Goal: Information Seeking & Learning: Find specific fact

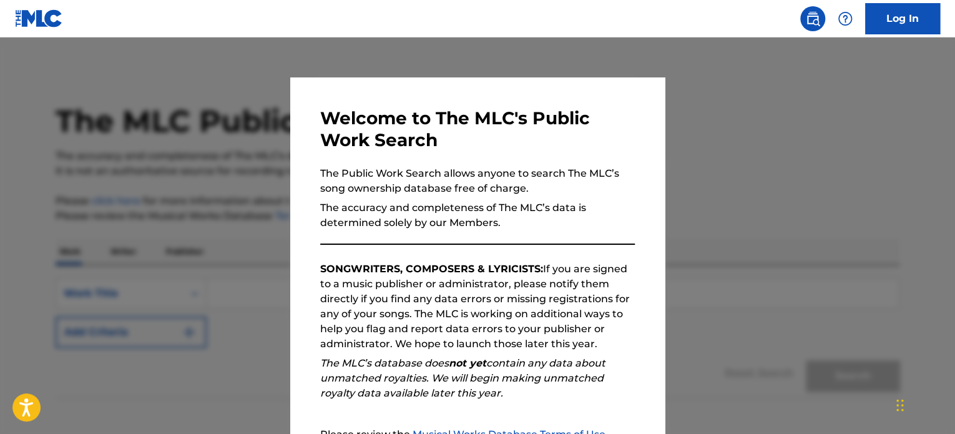
scroll to position [137, 0]
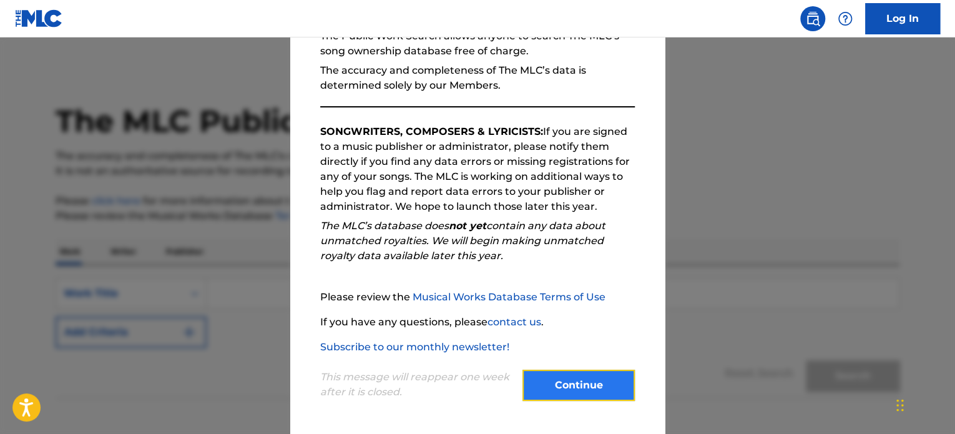
click at [549, 389] on button "Continue" at bounding box center [578, 384] width 112 height 31
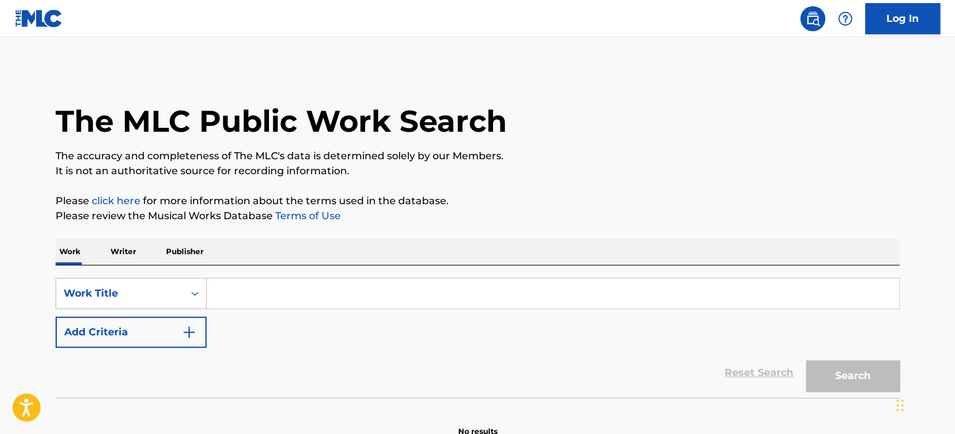
scroll to position [69, 0]
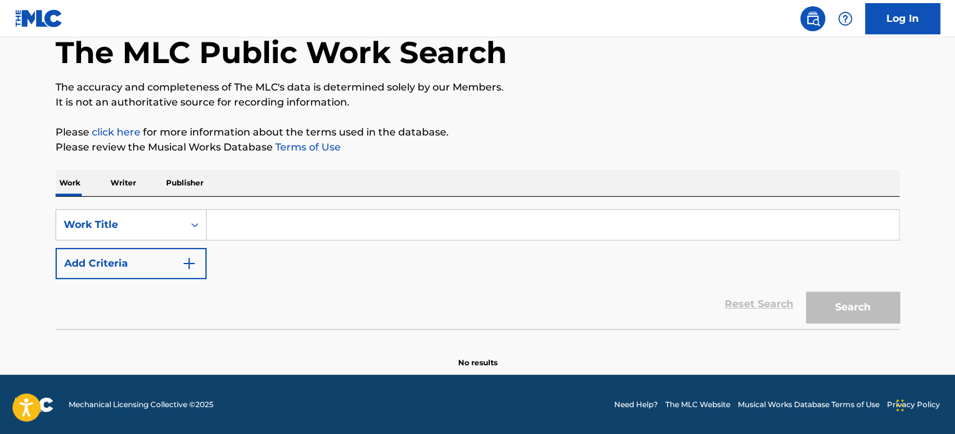
click at [609, 214] on input "Search Form" at bounding box center [553, 225] width 692 height 30
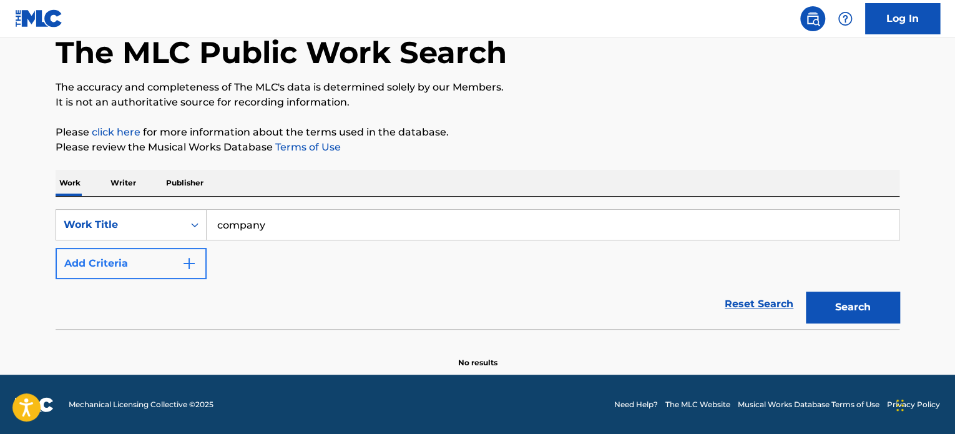
type input "company"
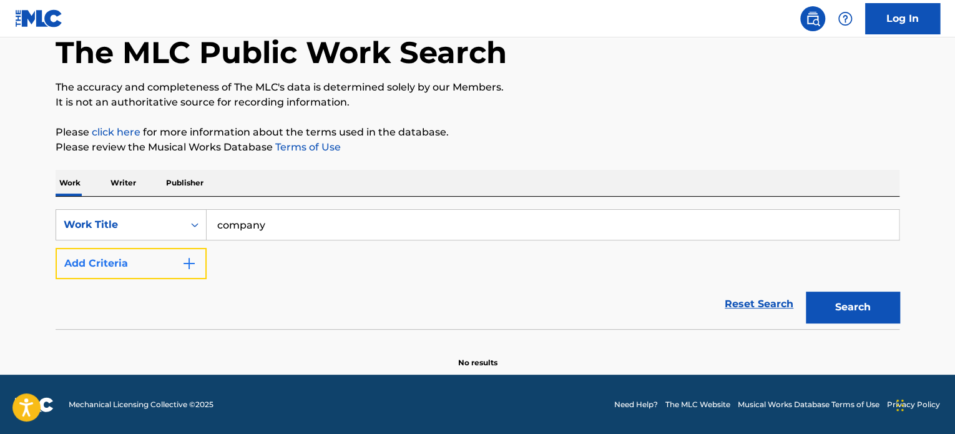
click at [190, 270] on img "Search Form" at bounding box center [189, 263] width 15 height 15
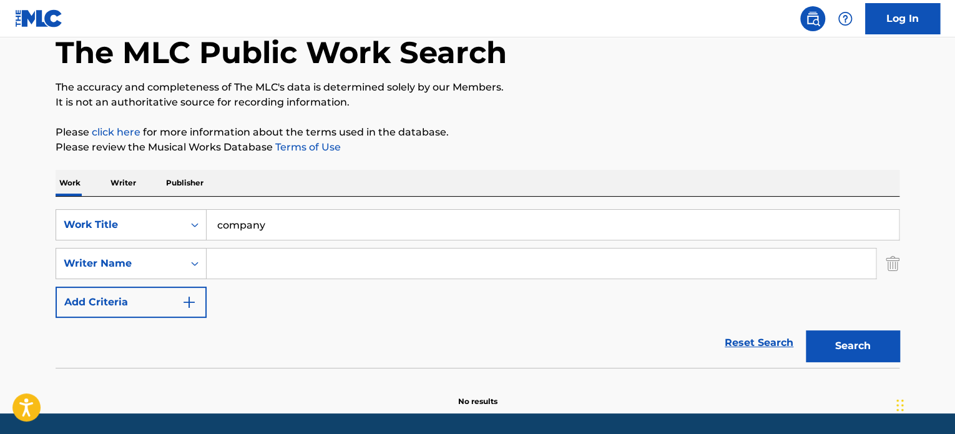
click at [297, 260] on input "Search Form" at bounding box center [541, 263] width 669 height 30
type input "[PERSON_NAME]"
click at [814, 356] on button "Search" at bounding box center [853, 345] width 94 height 31
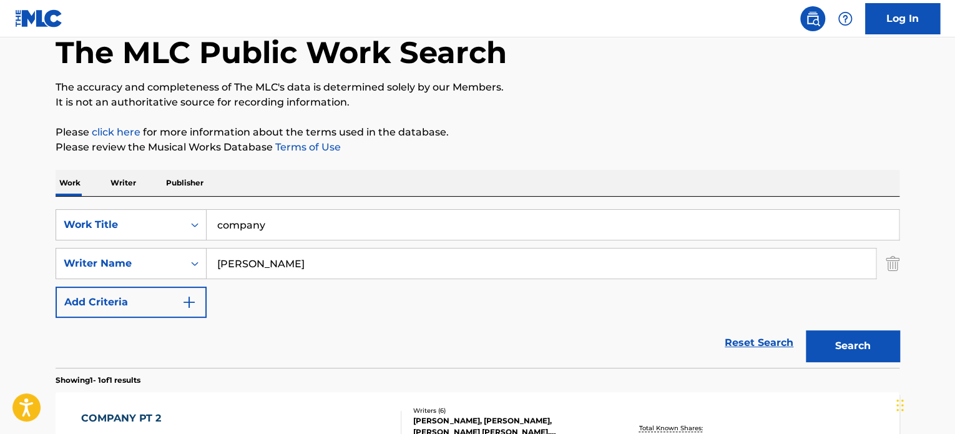
scroll to position [245, 0]
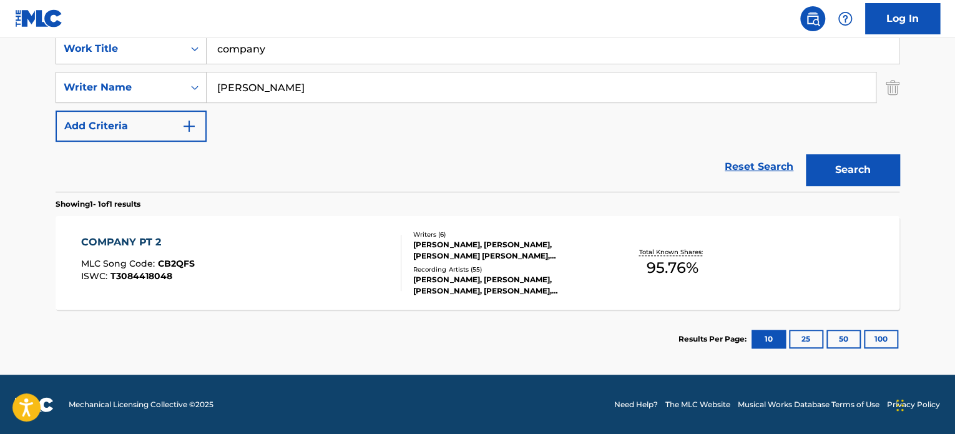
click at [573, 258] on div "CALEB TOLIVER, ELIAS KLUGHAMMER, LELAND TYLER WAYNE, JOSHUA GOTTMANNS, DENNIS J…" at bounding box center [507, 250] width 188 height 22
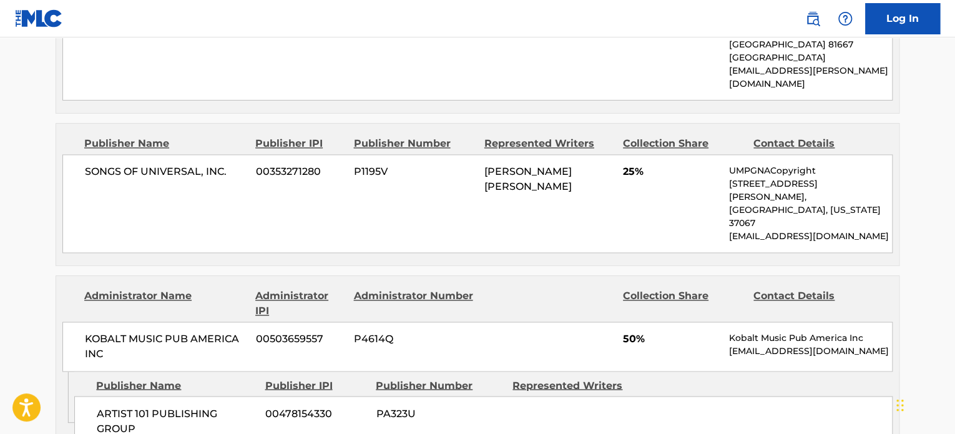
scroll to position [823, 0]
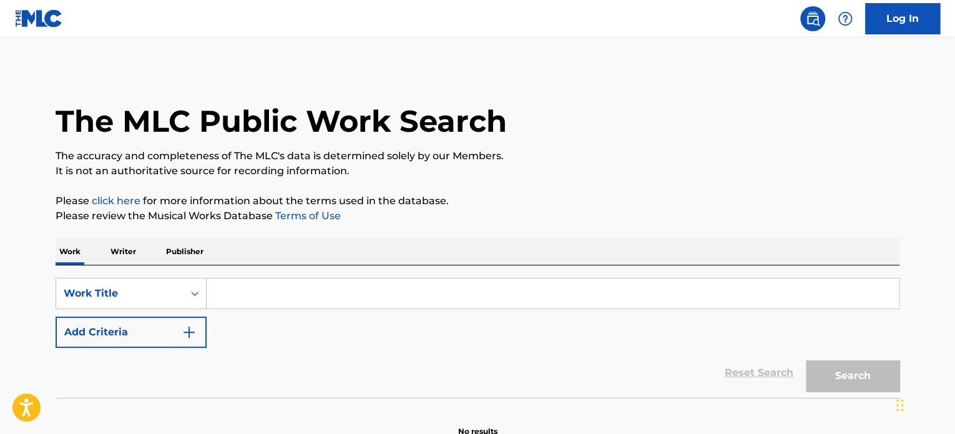
click at [519, 284] on input "Search Form" at bounding box center [553, 293] width 692 height 30
click at [281, 300] on input "Search Form" at bounding box center [553, 293] width 692 height 30
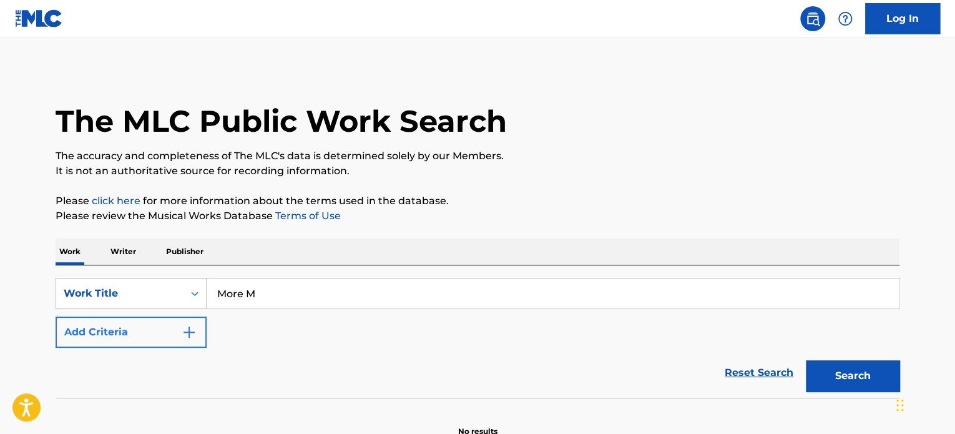
type input "More M"
click at [195, 328] on img "Search Form" at bounding box center [189, 332] width 15 height 15
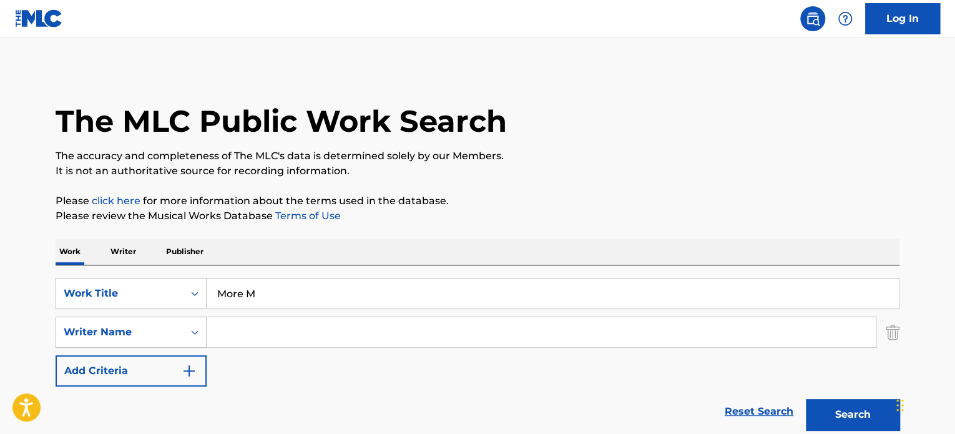
click at [268, 332] on input "Search Form" at bounding box center [541, 332] width 669 height 30
type input "[PERSON_NAME]"
click at [806, 399] on button "Search" at bounding box center [853, 414] width 94 height 31
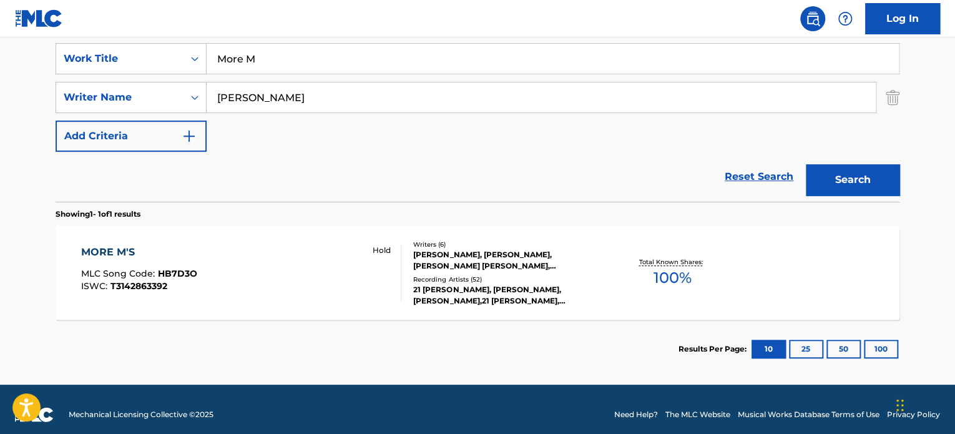
click at [519, 252] on div "[PERSON_NAME], [PERSON_NAME], [PERSON_NAME] [PERSON_NAME], [PERSON_NAME], [PERS…" at bounding box center [507, 260] width 188 height 22
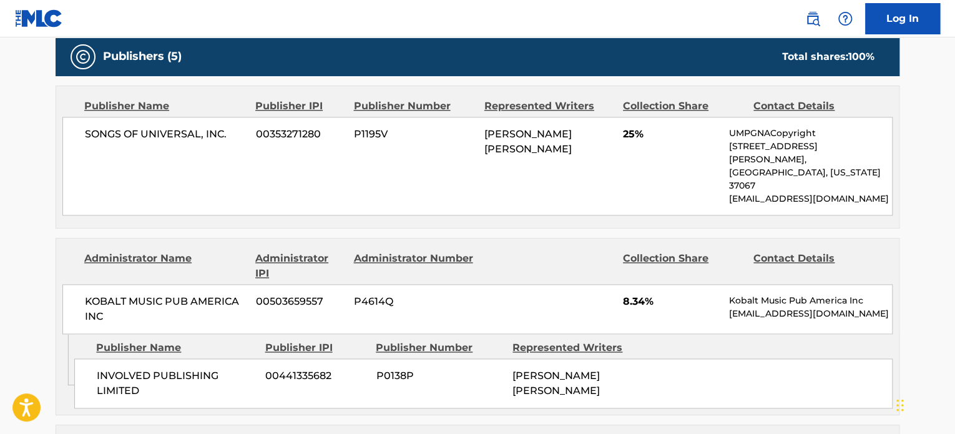
scroll to position [684, 0]
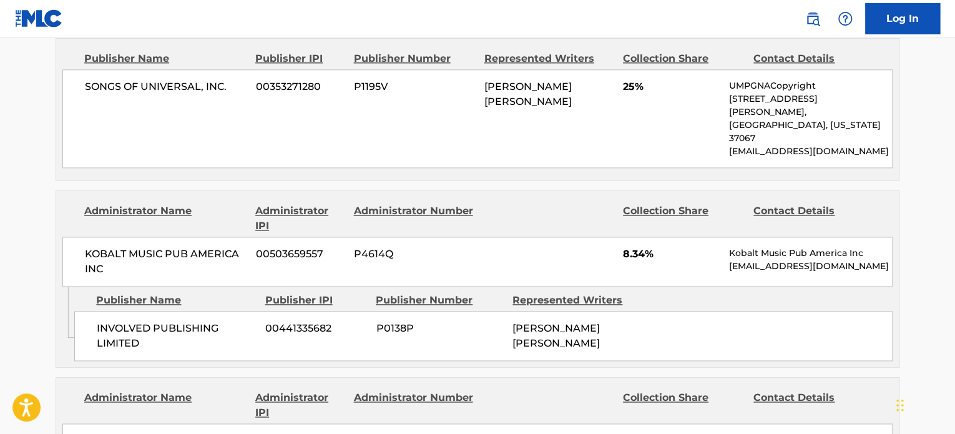
click at [532, 315] on div "INVOLVED PUBLISHING LIMITED 00441335682 P0138P [PERSON_NAME] [PERSON_NAME]" at bounding box center [483, 336] width 818 height 50
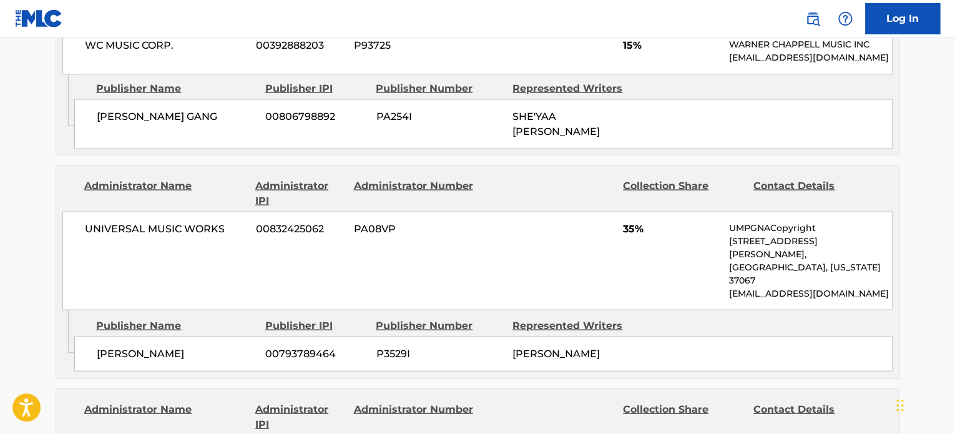
scroll to position [1128, 0]
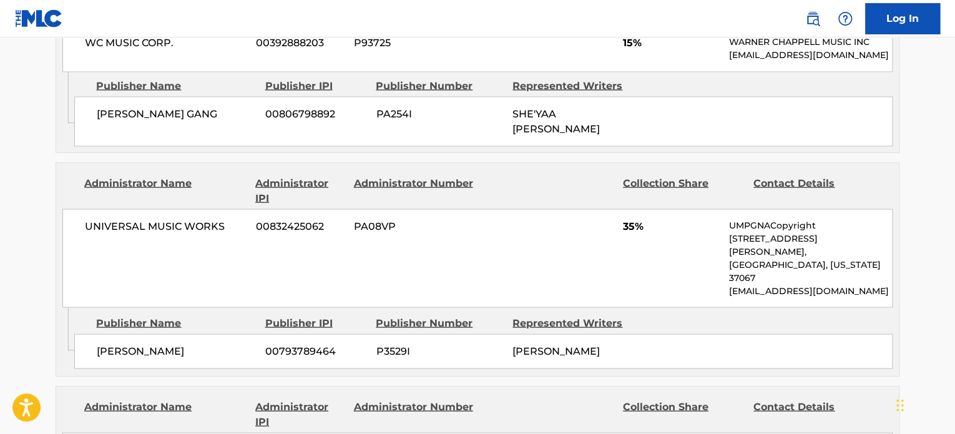
click at [532, 333] on div "[PERSON_NAME] 00793789464 P3529I [PERSON_NAME]" at bounding box center [483, 350] width 818 height 35
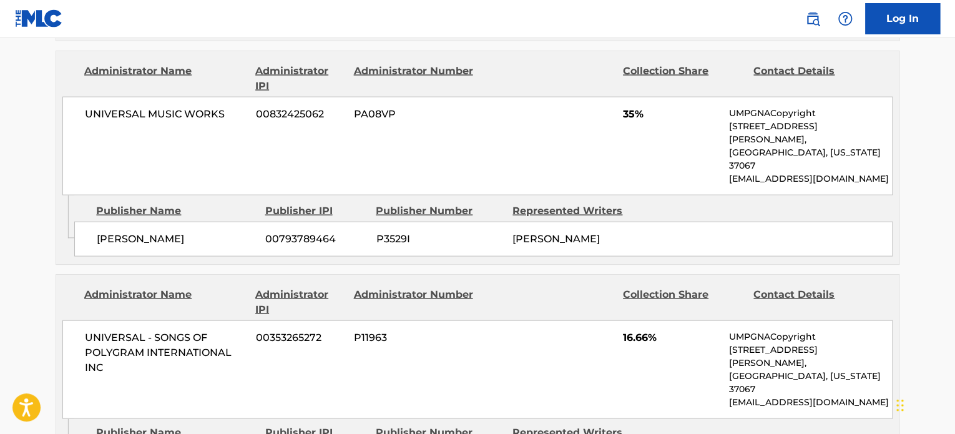
scroll to position [1241, 0]
click at [421, 330] on span "P11963" at bounding box center [414, 337] width 121 height 15
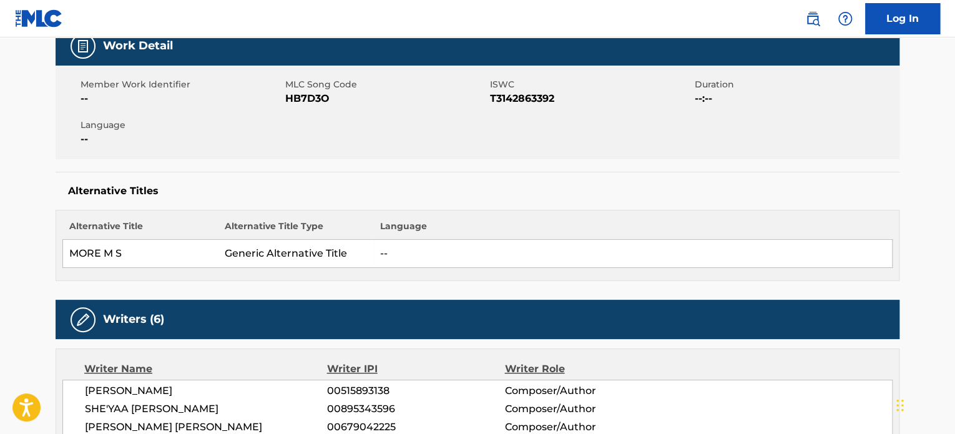
scroll to position [0, 0]
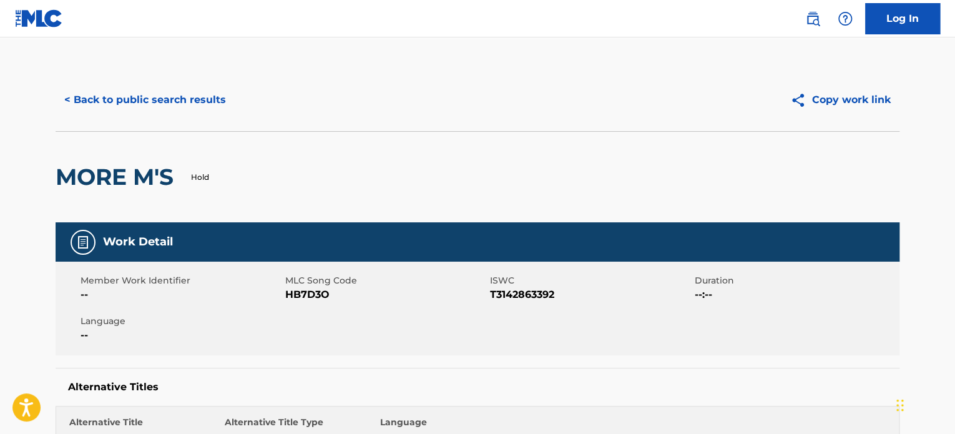
scroll to position [174, 0]
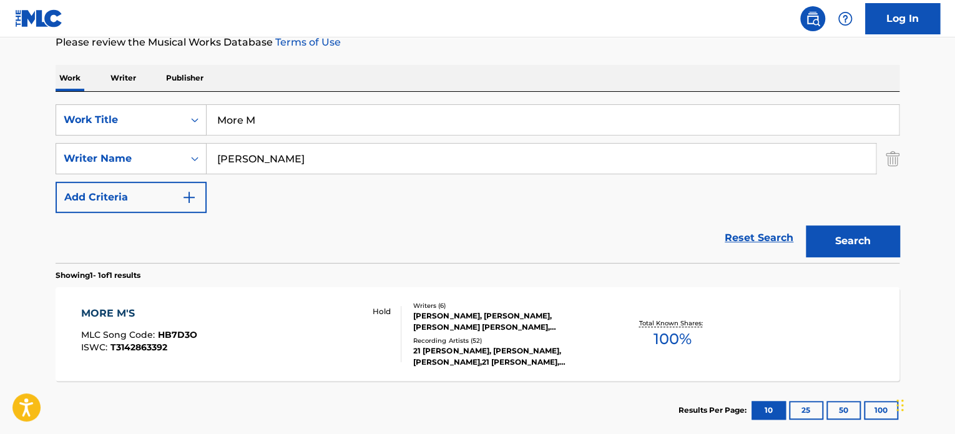
click at [367, 129] on input "More M" at bounding box center [553, 120] width 692 height 30
type input "Superhero"
click at [844, 219] on div "Search" at bounding box center [849, 238] width 100 height 50
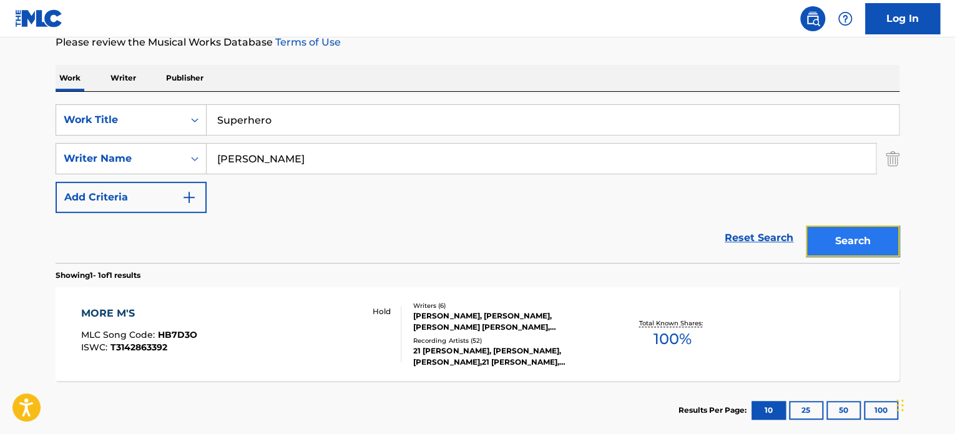
click at [851, 229] on button "Search" at bounding box center [853, 240] width 94 height 31
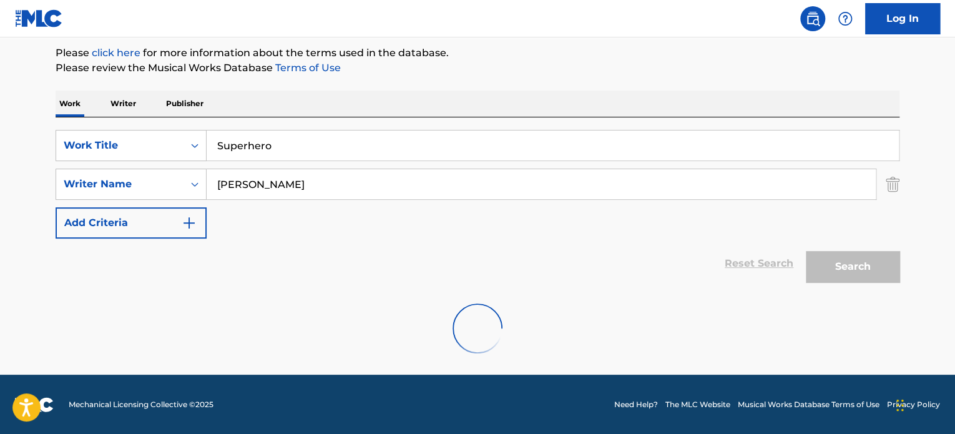
scroll to position [245, 0]
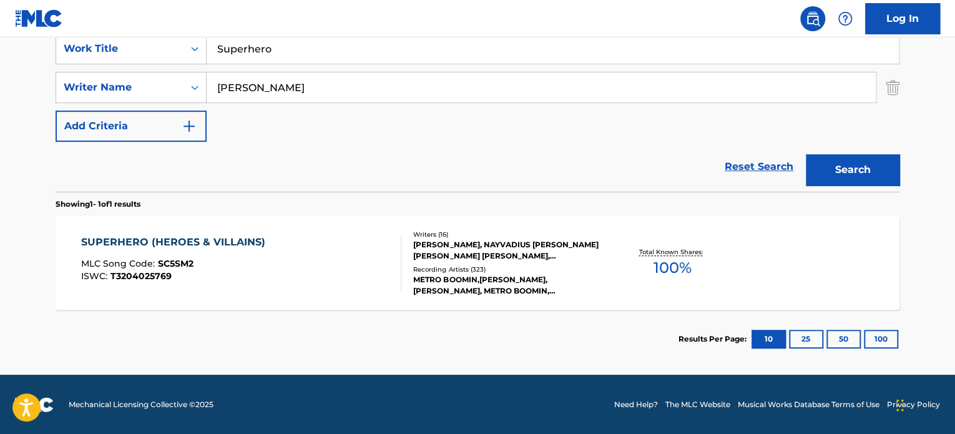
click at [533, 276] on div "METRO BOOMIN,[PERSON_NAME],[PERSON_NAME], METRO BOOMIN, [PERSON_NAME], [PERSON_…" at bounding box center [507, 285] width 188 height 22
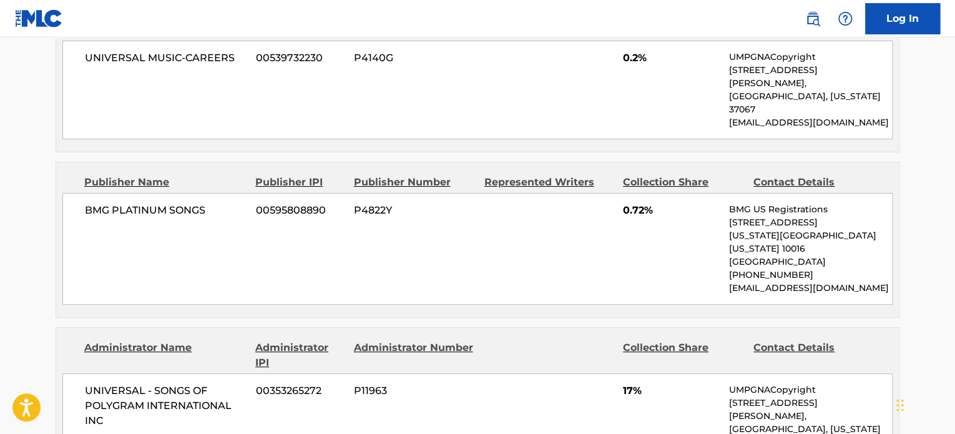
scroll to position [2381, 0]
